Goal: Navigation & Orientation: Find specific page/section

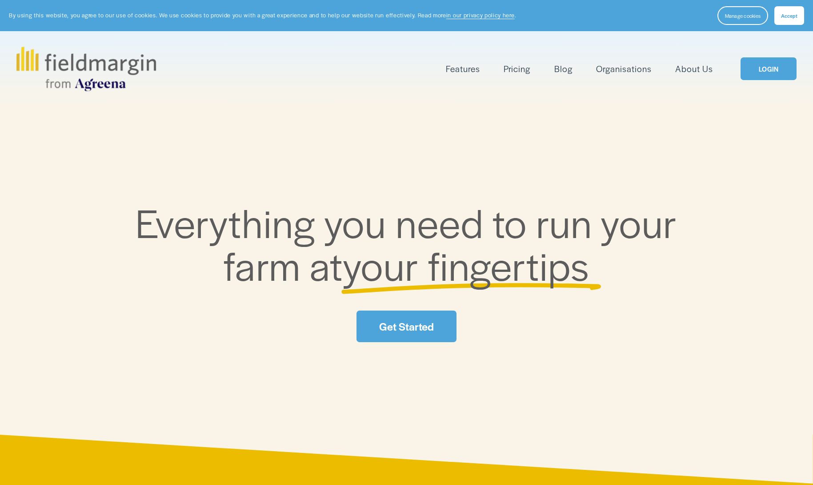
click at [770, 70] on link "LOGIN" at bounding box center [769, 68] width 56 height 23
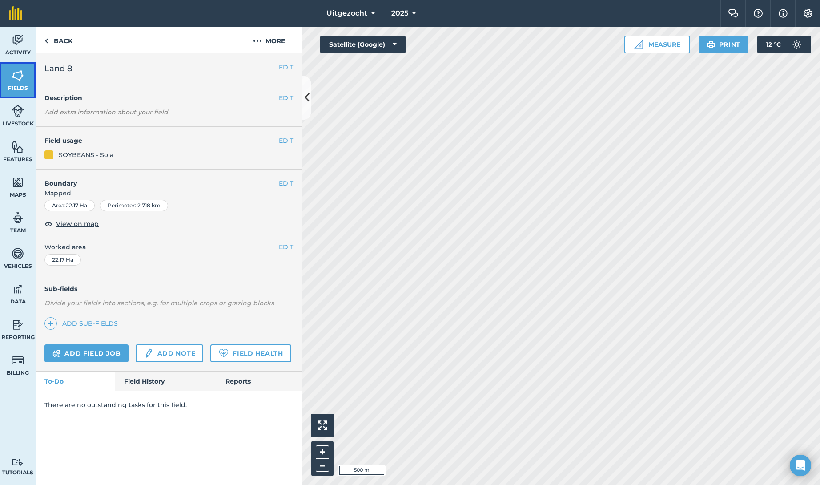
click at [16, 81] on img at bounding box center [18, 75] width 12 height 13
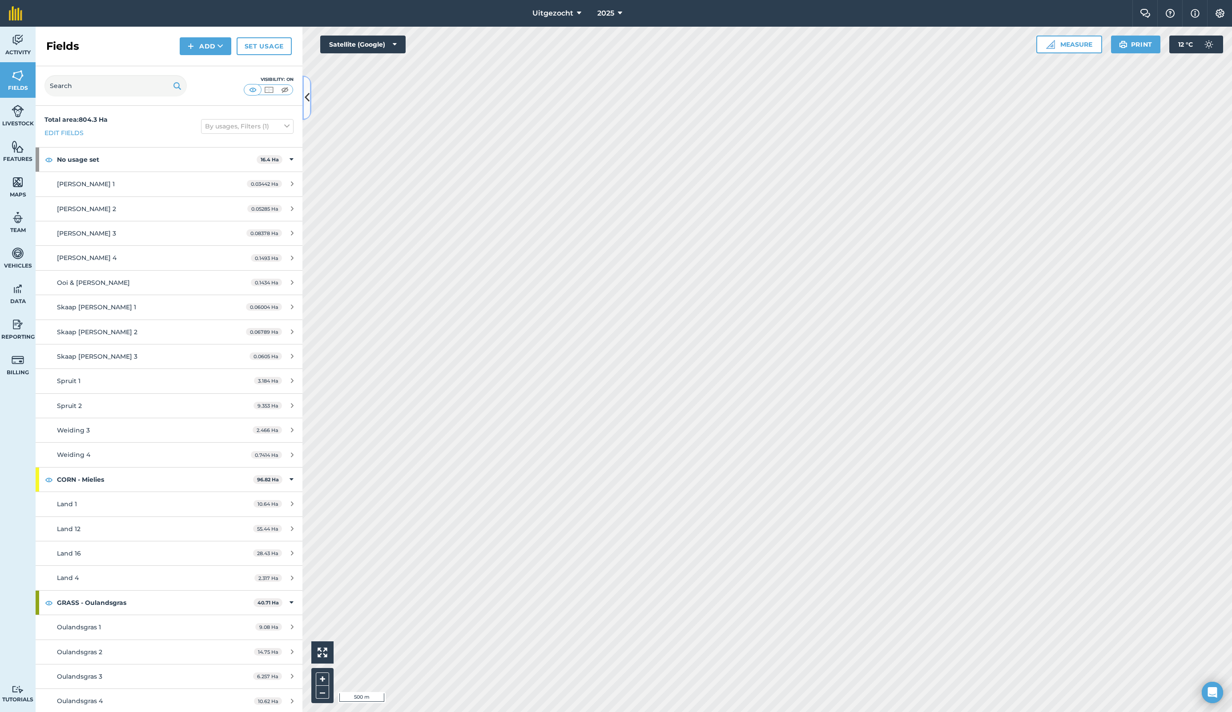
click at [307, 99] on icon at bounding box center [307, 98] width 5 height 16
